Goal: Check status: Check status

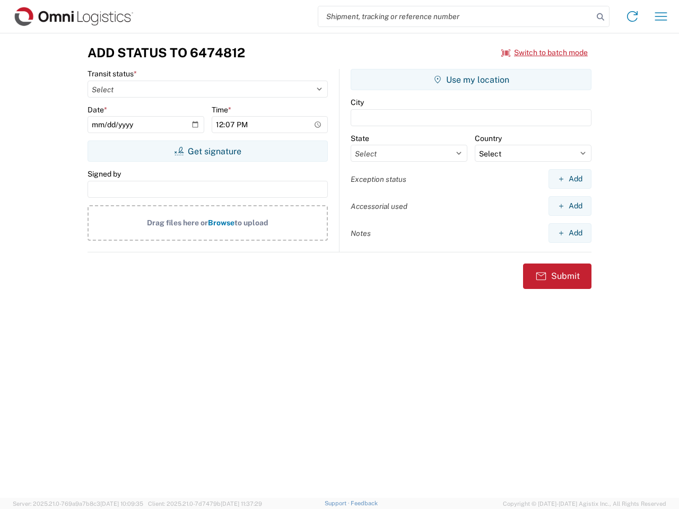
click at [456, 16] on input "search" at bounding box center [455, 16] width 275 height 20
click at [601, 17] on icon at bounding box center [600, 17] width 15 height 15
click at [633, 16] on icon at bounding box center [632, 16] width 17 height 17
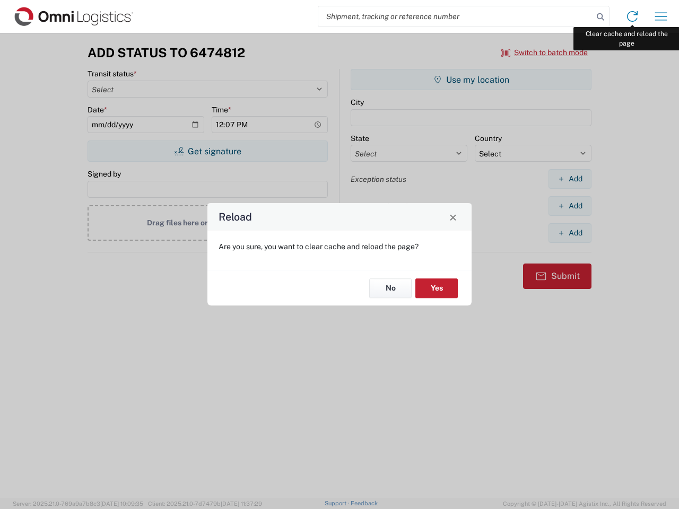
click at [661, 16] on div "Reload Are you sure, you want to clear cache and reload the page? No Yes" at bounding box center [339, 254] width 679 height 509
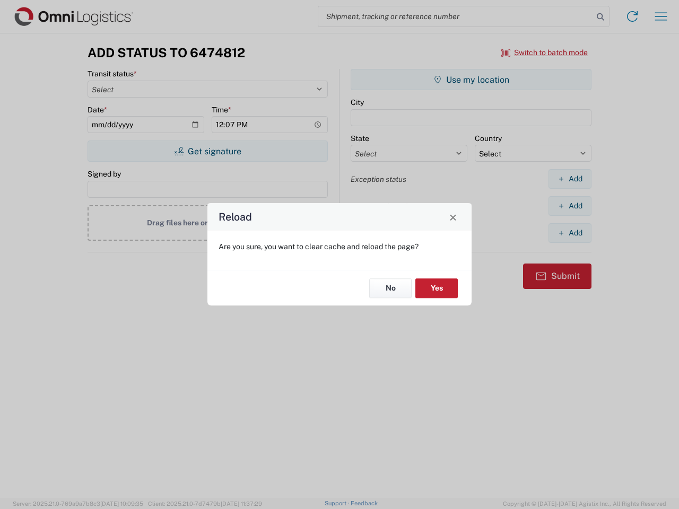
click at [545, 53] on div "Reload Are you sure, you want to clear cache and reload the page? No Yes" at bounding box center [339, 254] width 679 height 509
click at [207, 151] on div "Reload Are you sure, you want to clear cache and reload the page? No Yes" at bounding box center [339, 254] width 679 height 509
click at [471, 80] on div "Reload Are you sure, you want to clear cache and reload the page? No Yes" at bounding box center [339, 254] width 679 height 509
click at [570, 179] on div "Reload Are you sure, you want to clear cache and reload the page? No Yes" at bounding box center [339, 254] width 679 height 509
click at [570, 206] on div "Reload Are you sure, you want to clear cache and reload the page? No Yes" at bounding box center [339, 254] width 679 height 509
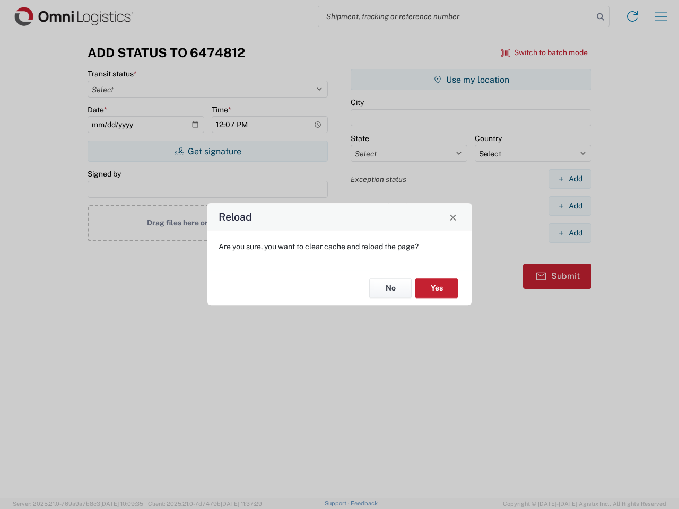
click at [570, 233] on div "Reload Are you sure, you want to clear cache and reload the page? No Yes" at bounding box center [339, 254] width 679 height 509
